Goal: Information Seeking & Learning: Learn about a topic

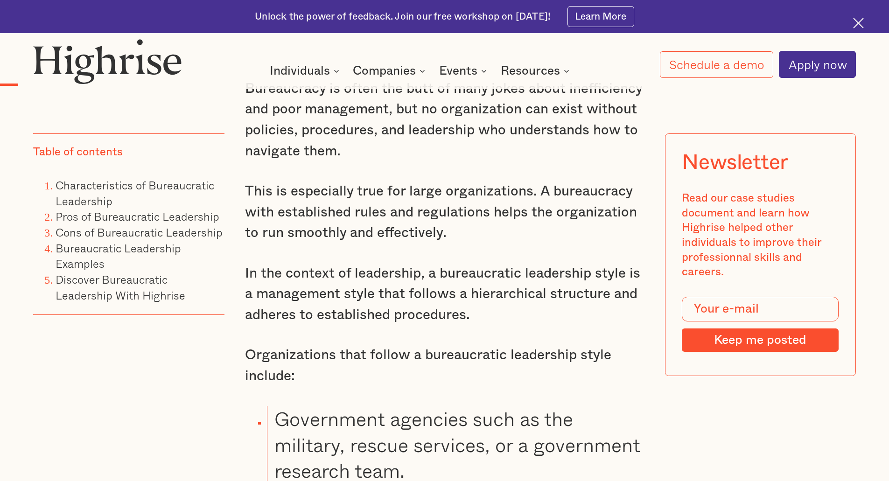
scroll to position [862, 0]
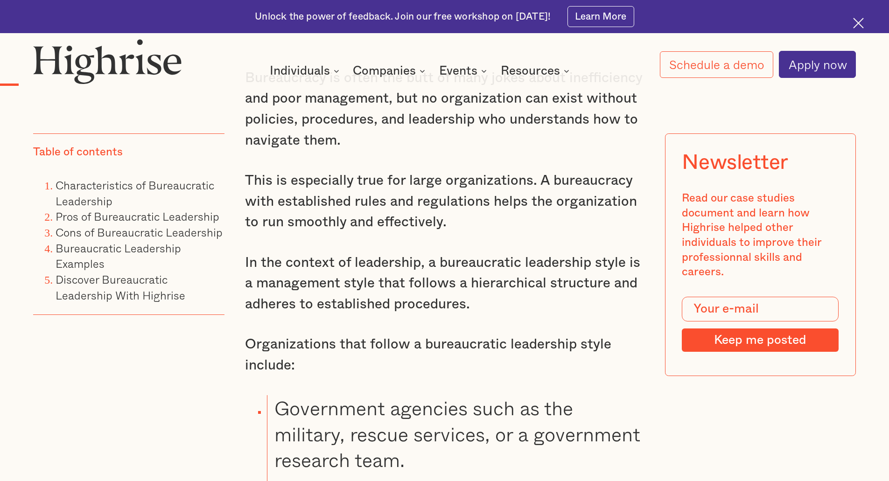
drag, startPoint x: 890, startPoint y: 38, endPoint x: 895, endPoint y: 56, distance: 18.3
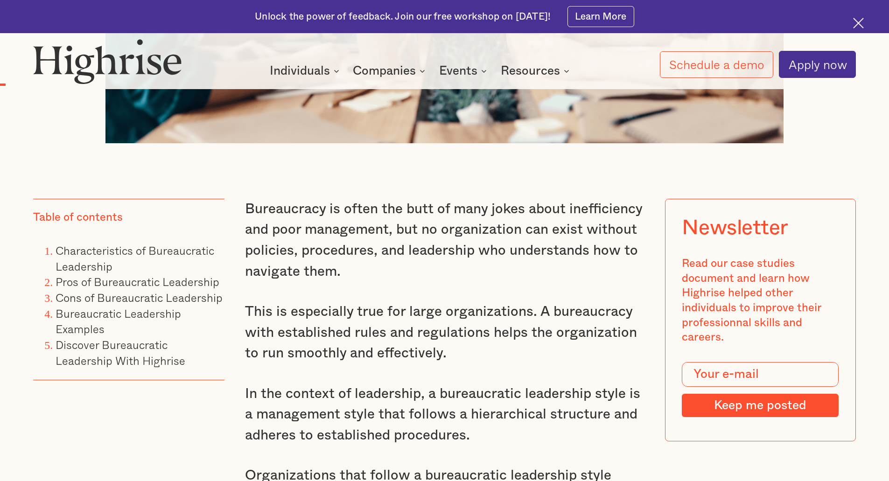
scroll to position [772, 0]
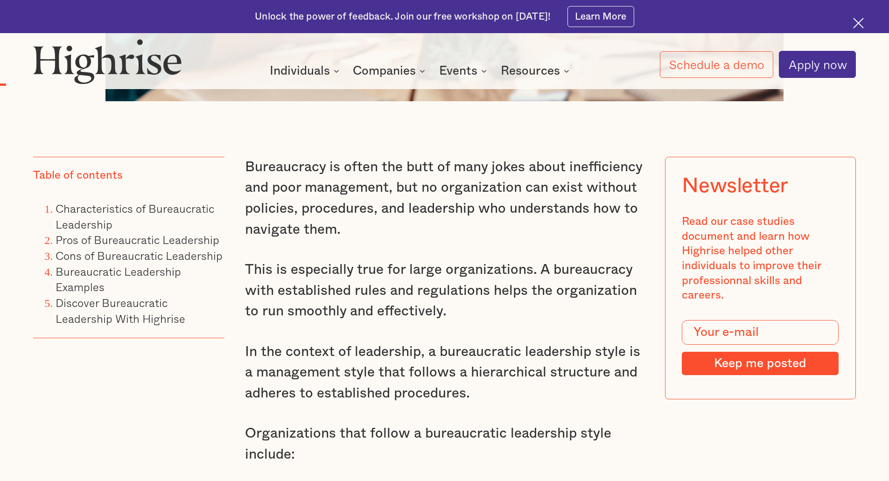
drag, startPoint x: 895, startPoint y: 13, endPoint x: 896, endPoint y: 48, distance: 35.5
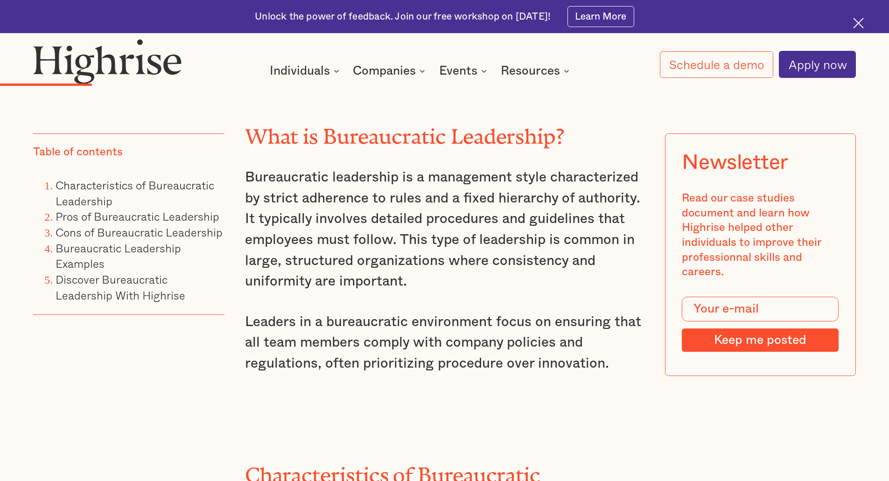
scroll to position [1626, 0]
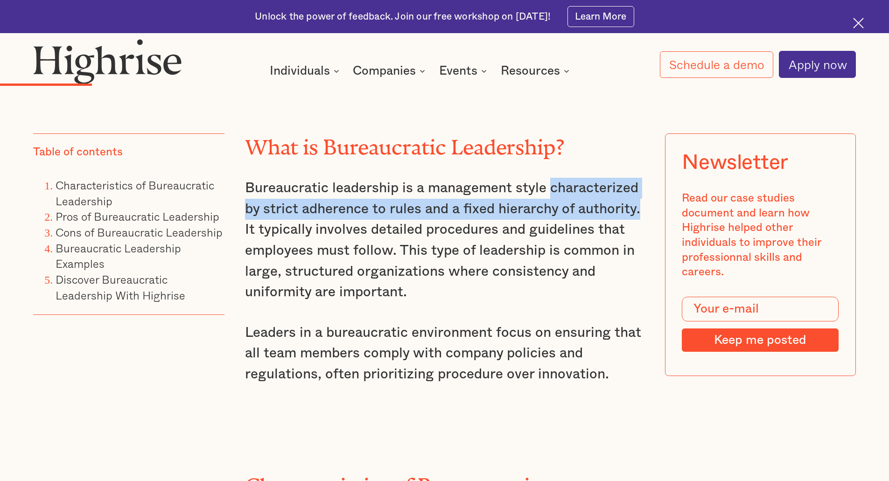
drag, startPoint x: 640, startPoint y: 217, endPoint x: 553, endPoint y: 180, distance: 94.6
copy p "characterized by strict adherence to rules and a fixed hierarchy of authority."
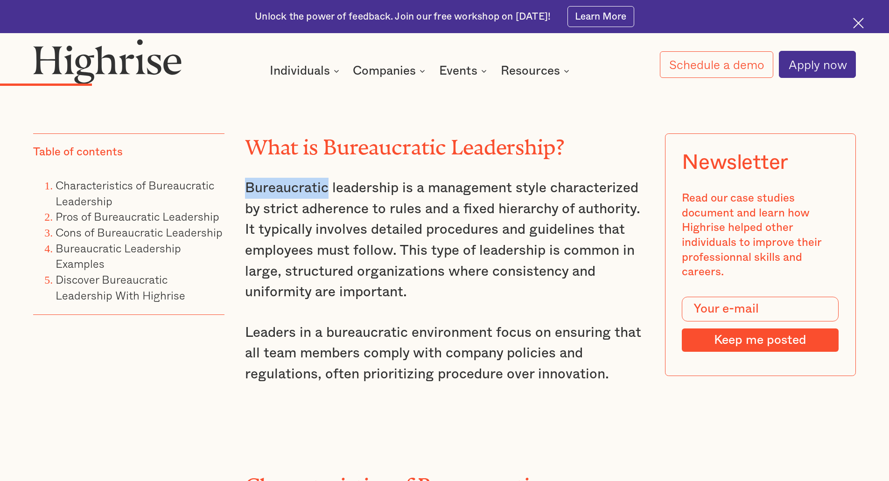
drag, startPoint x: 327, startPoint y: 193, endPoint x: 230, endPoint y: 193, distance: 97.1
copy p "Bureaucratic"
